Goal: Information Seeking & Learning: Understand process/instructions

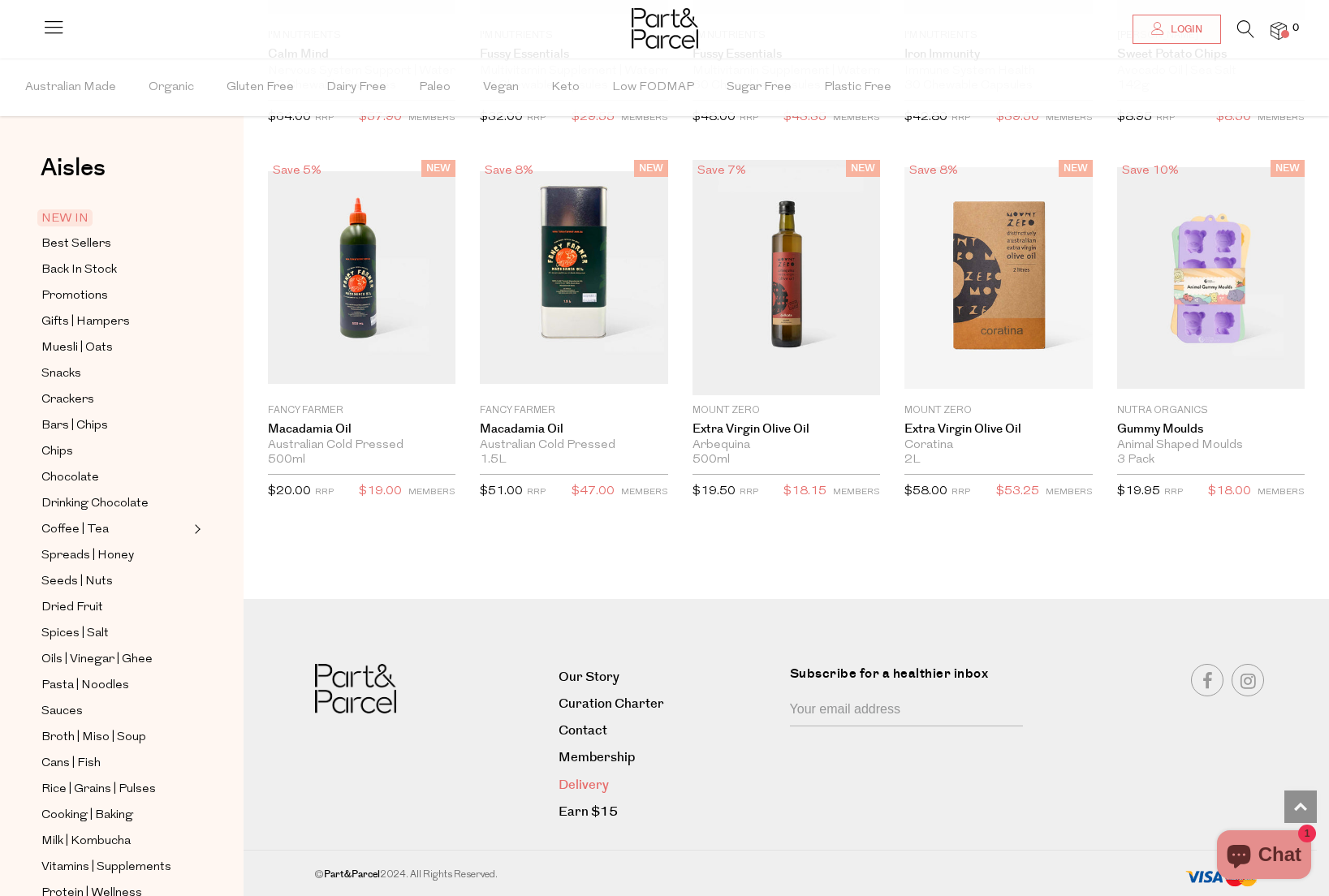
click at [577, 786] on link "Delivery" at bounding box center [668, 785] width 219 height 22
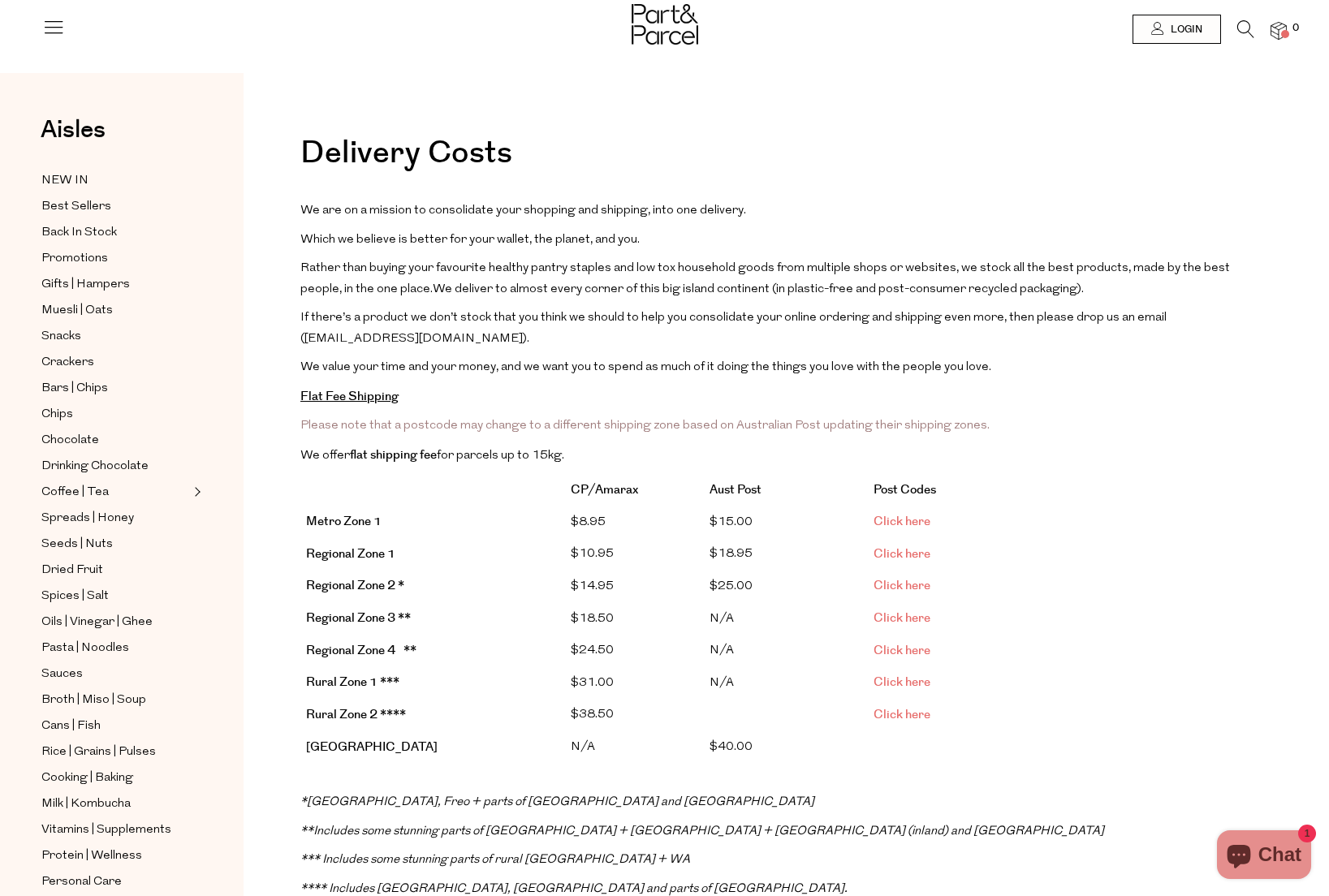
click at [654, 32] on img at bounding box center [664, 24] width 66 height 41
